Goal: Book appointment/travel/reservation

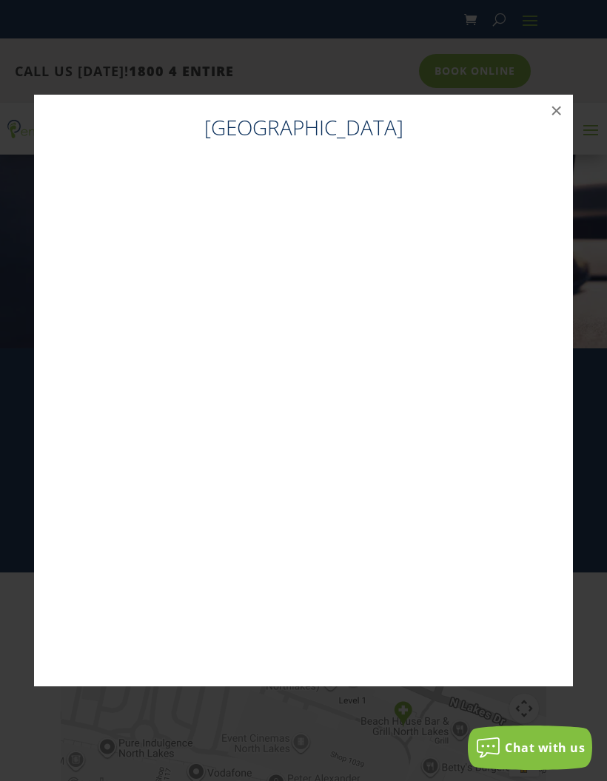
click at [552, 118] on button "×" at bounding box center [556, 111] width 33 height 33
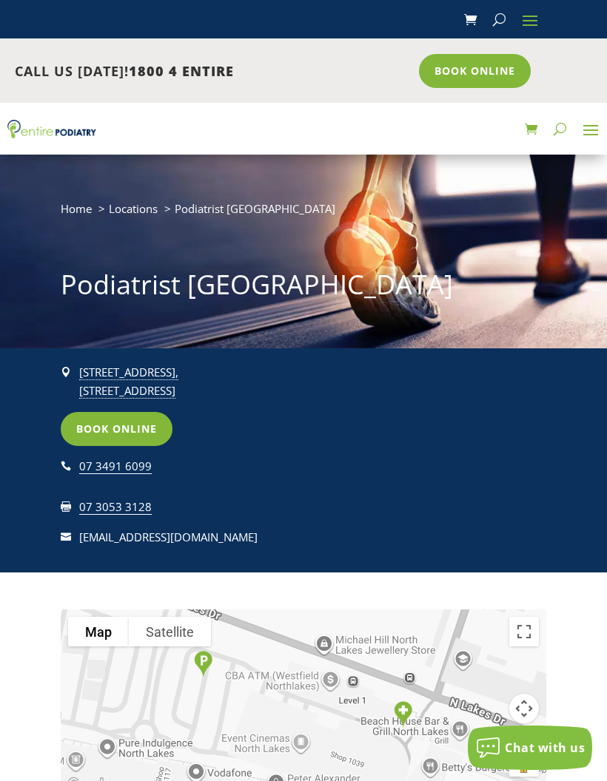
click at [146, 431] on link "Book Online" at bounding box center [117, 429] width 112 height 34
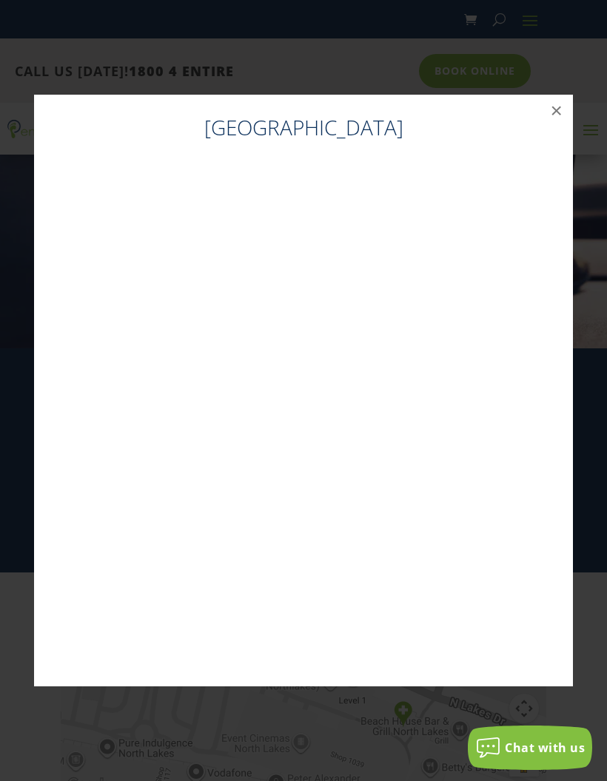
click at [553, 115] on button "×" at bounding box center [556, 111] width 33 height 33
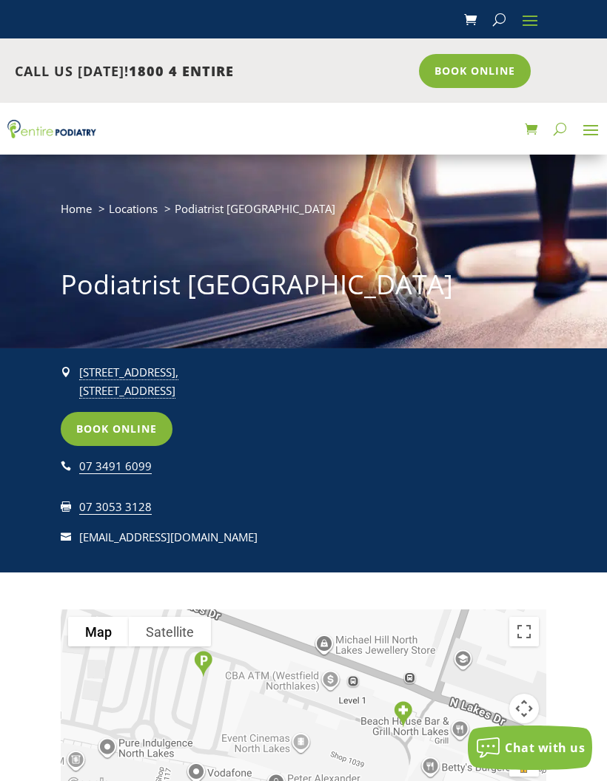
click at [135, 458] on div "07 3491 6099" at bounding box center [184, 466] width 211 height 19
click at [27, 671] on div "To navigate the map with touch gestures double-tap and hold your finger on the …" at bounding box center [303, 695] width 607 height 245
click at [148, 434] on link "Book Online" at bounding box center [117, 429] width 112 height 34
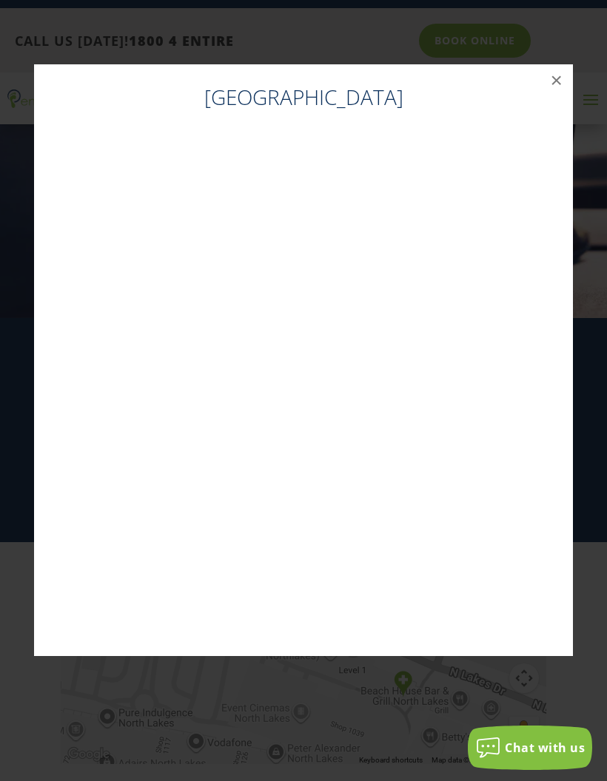
scroll to position [31, 0]
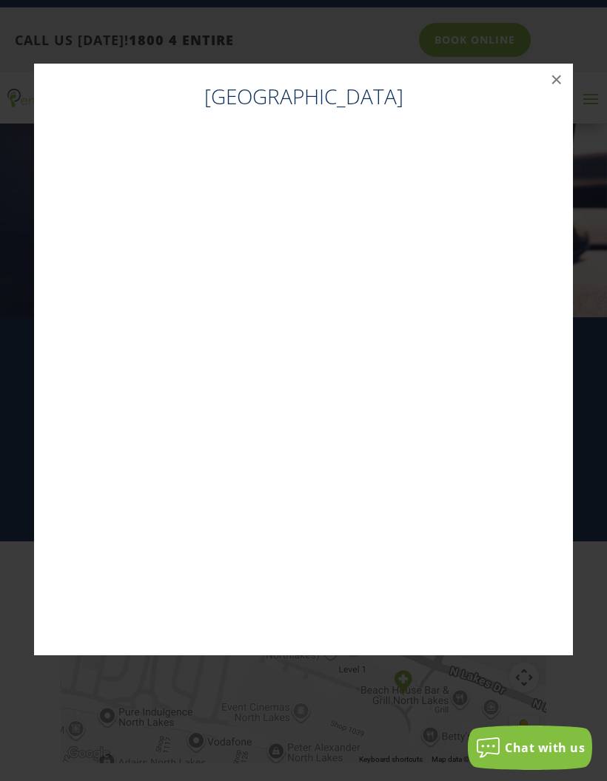
click at [553, 78] on button "×" at bounding box center [556, 80] width 33 height 33
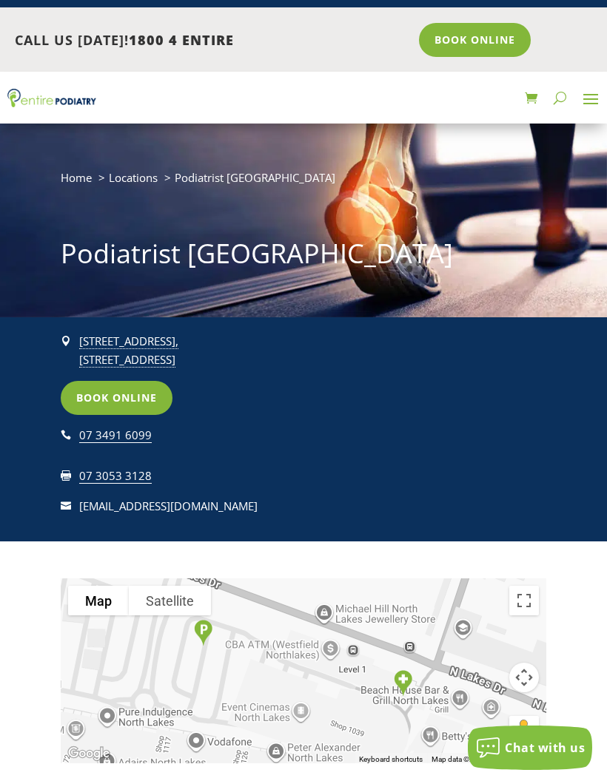
click at [131, 400] on link "Book Online" at bounding box center [117, 398] width 112 height 34
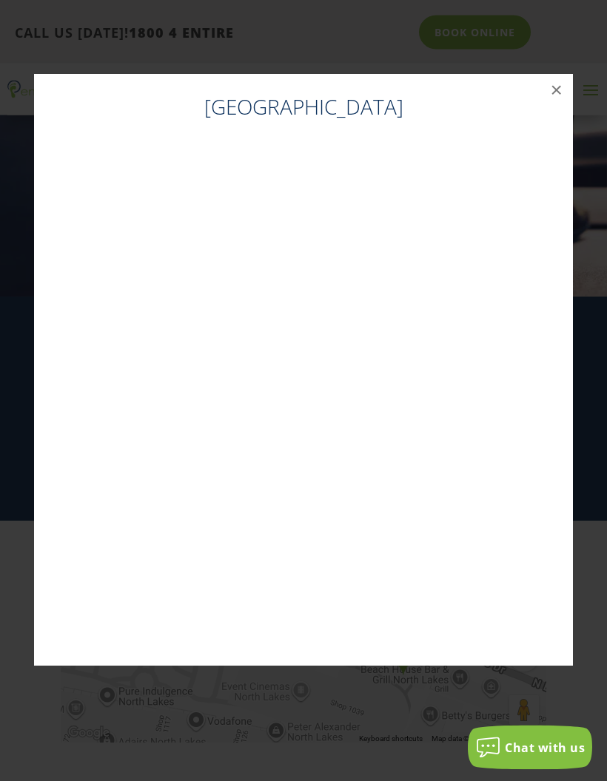
scroll to position [0, 0]
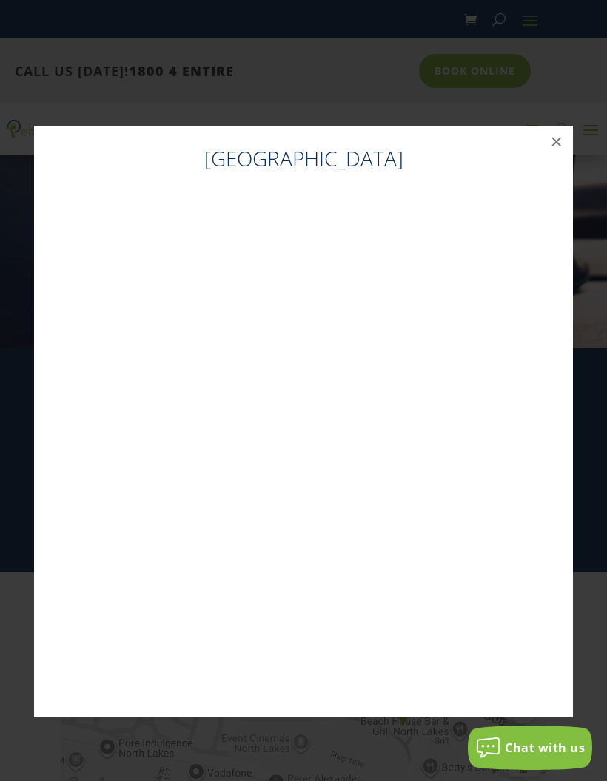
click at [559, 144] on button "×" at bounding box center [556, 142] width 33 height 33
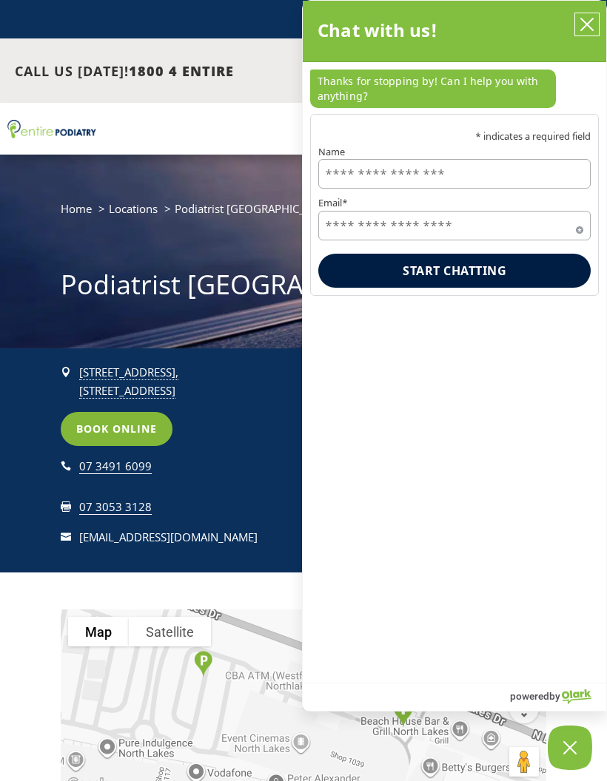
click at [587, 32] on button "close chatbox" at bounding box center [587, 24] width 24 height 22
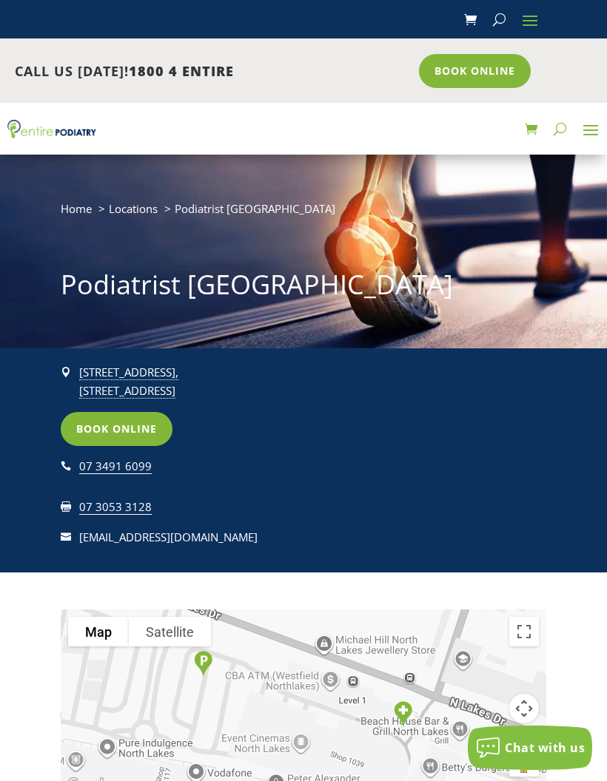
click at [137, 423] on link "Book Online" at bounding box center [117, 429] width 112 height 34
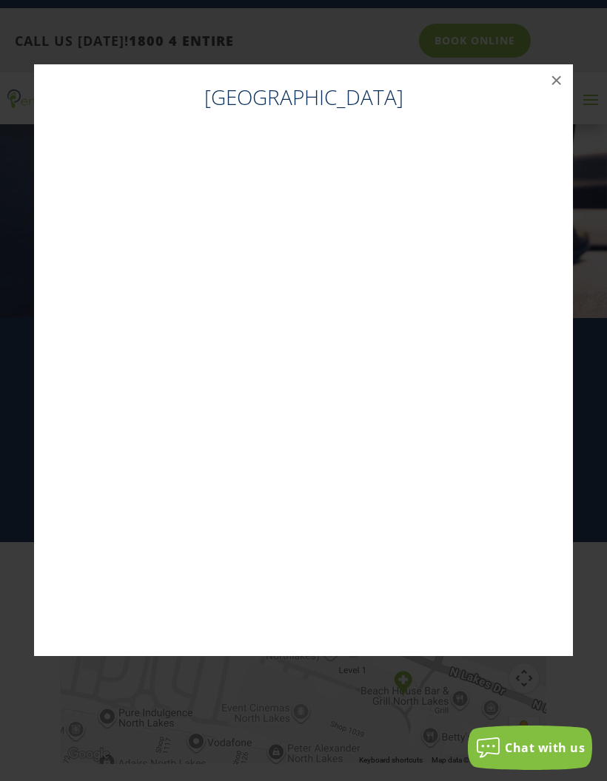
scroll to position [31, 0]
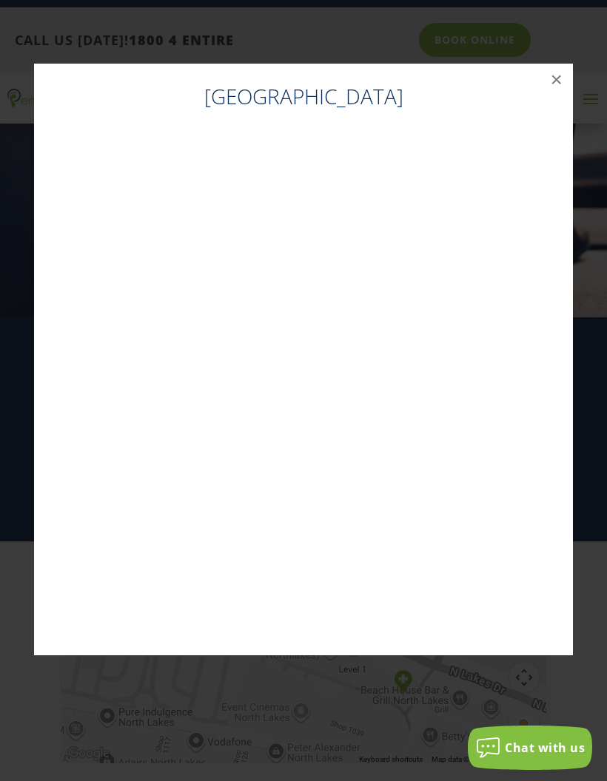
click at [548, 73] on button "×" at bounding box center [556, 80] width 33 height 33
